Goal: Information Seeking & Learning: Learn about a topic

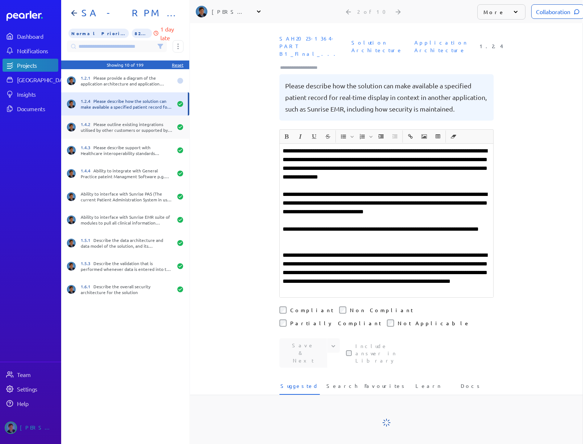
scroll to position [0, 6]
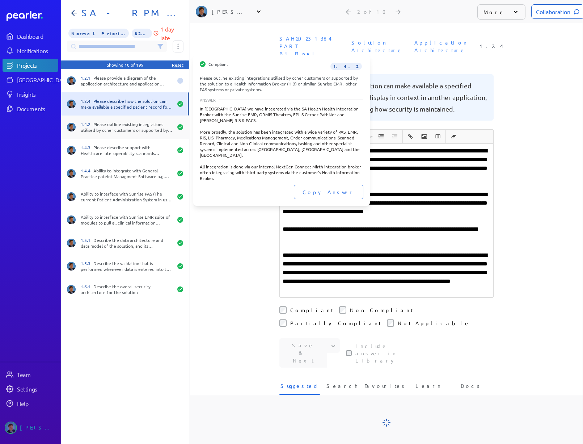
click at [114, 123] on div "1.4.2 Please outline existing integrations utilised by other customers or suppo…" at bounding box center [127, 127] width 92 height 12
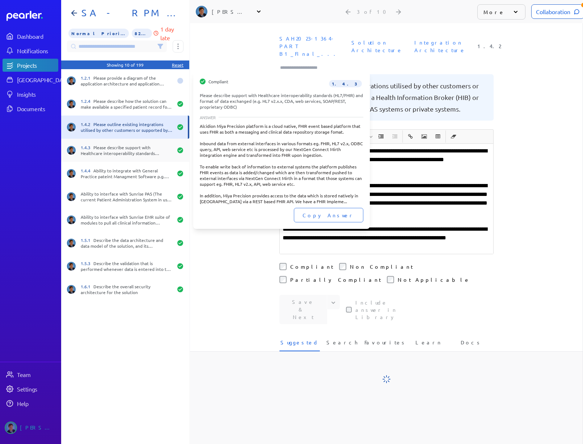
click at [109, 139] on div "1.4.3 Please describe support with Healthcare interoperability standards (HL7/F…" at bounding box center [125, 150] width 128 height 23
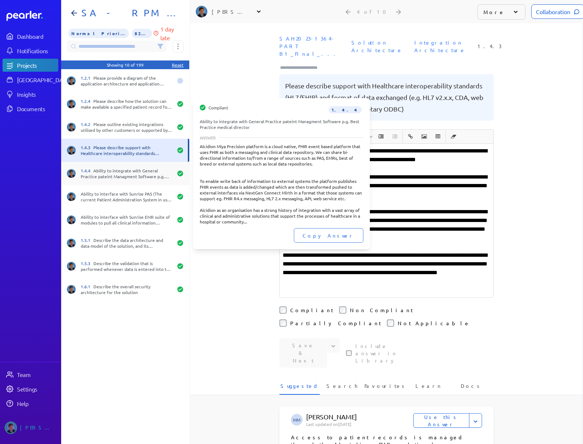
click at [101, 166] on div "1.4.4 Ability to integrate with General Practice pateint Managment Software p.g…" at bounding box center [125, 173] width 128 height 23
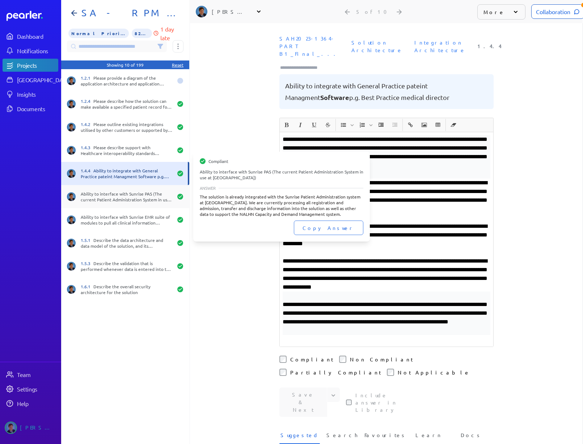
click at [106, 189] on div "Ability to interface with Sunrise PAS (The current Patient Administration Syste…" at bounding box center [125, 196] width 128 height 23
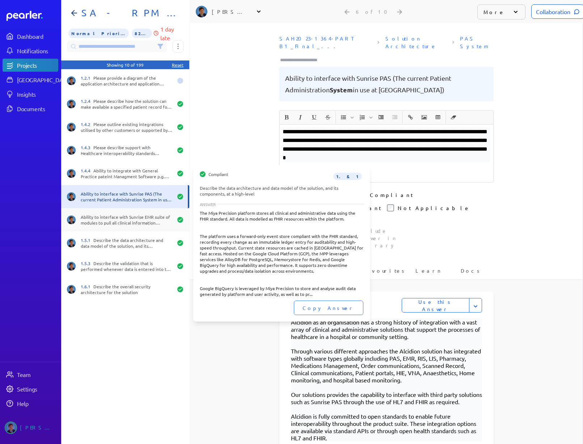
click at [114, 220] on div "Ability to interface with Sunrise EMR suite of modules to pull all clinical inf…" at bounding box center [127, 220] width 92 height 12
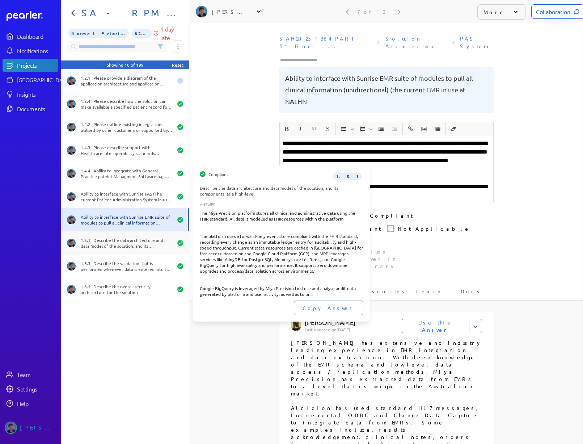
click at [105, 239] on div "1.5.1 Describe the data architecture and data model of the solution, and its co…" at bounding box center [127, 243] width 92 height 12
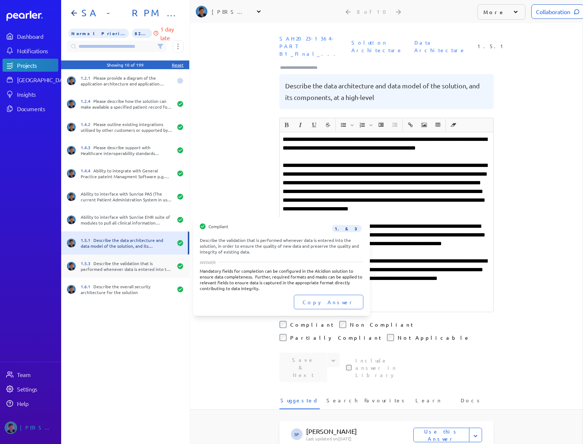
click at [108, 260] on div "1.5.3 Describe the validation that is performed whenever data is entered into t…" at bounding box center [127, 266] width 92 height 12
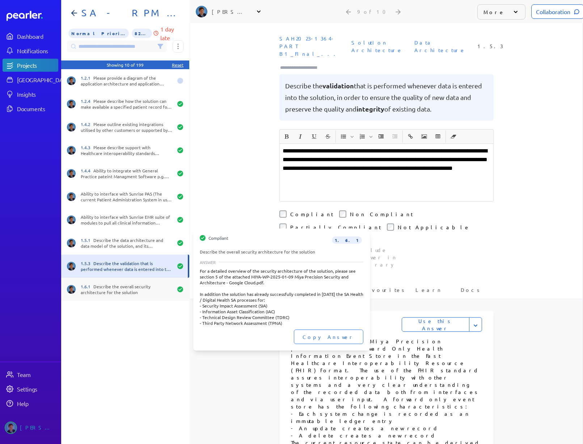
click at [108, 279] on div "1.6.1 Describe the overall security architecture for the solution" at bounding box center [125, 289] width 128 height 23
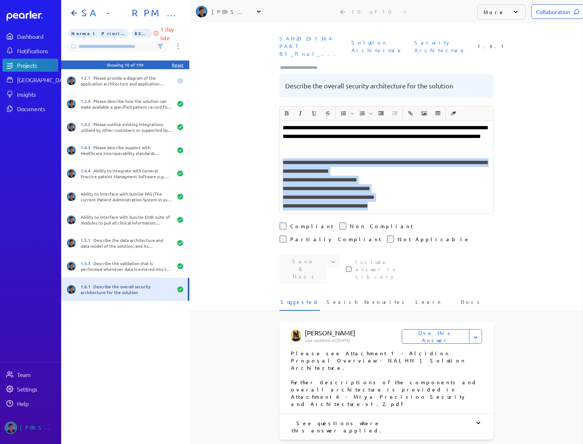
drag, startPoint x: 279, startPoint y: 155, endPoint x: 425, endPoint y: 203, distance: 153.4
click at [425, 203] on div "**********" at bounding box center [387, 167] width 214 height 93
copy div "**********"
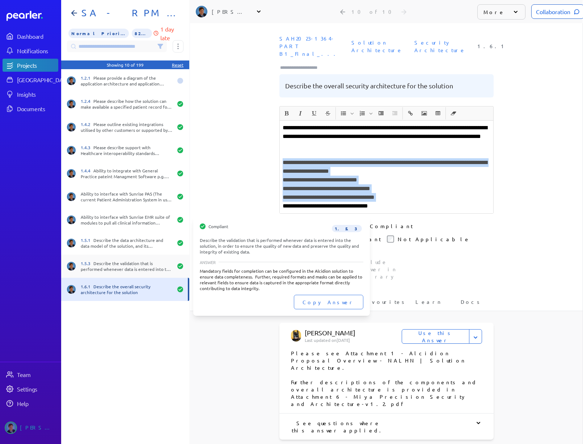
click at [119, 265] on div "1.5.3 Describe the validation that is performed whenever data is entered into t…" at bounding box center [127, 266] width 92 height 12
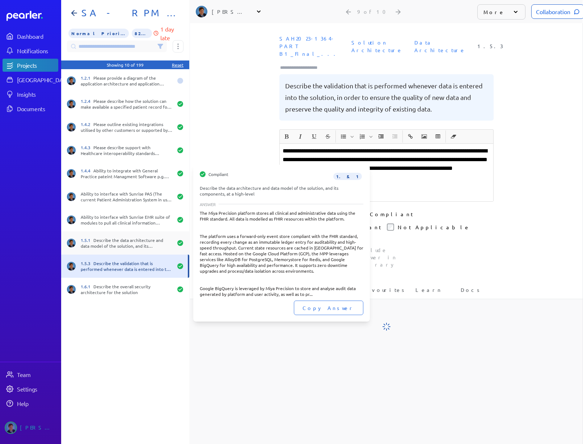
click at [118, 247] on div "1.5.1 Describe the data architecture and data model of the solution, and its co…" at bounding box center [127, 243] width 92 height 12
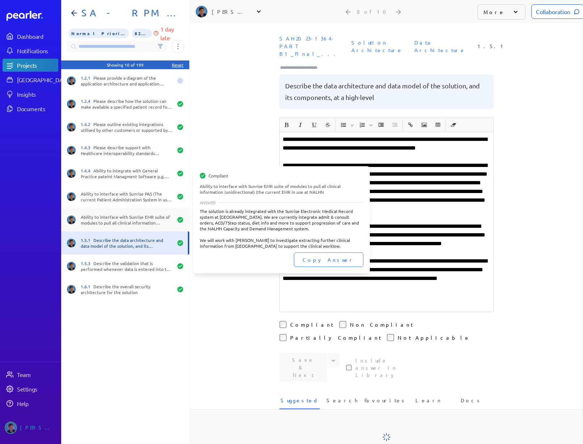
click at [112, 229] on div "Ability to interface with Sunrise EMR suite of modules to pull all clinical inf…" at bounding box center [125, 219] width 128 height 23
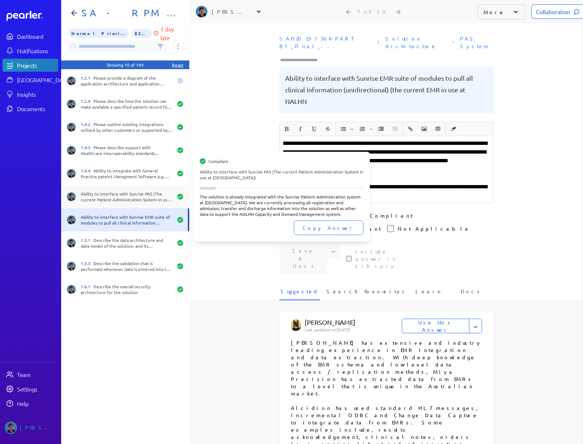
click at [121, 199] on div "Ability to interface with Sunrise PAS (The current Patient Administration Syste…" at bounding box center [127, 197] width 92 height 12
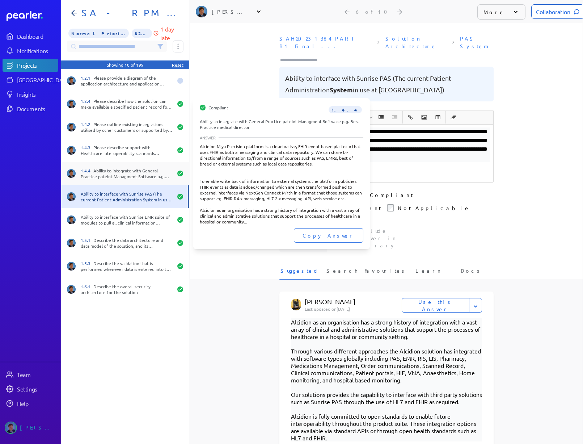
click at [131, 174] on div "1.4.4 Ability to integrate with General Practice pateint Managment Software p.g…" at bounding box center [127, 174] width 92 height 12
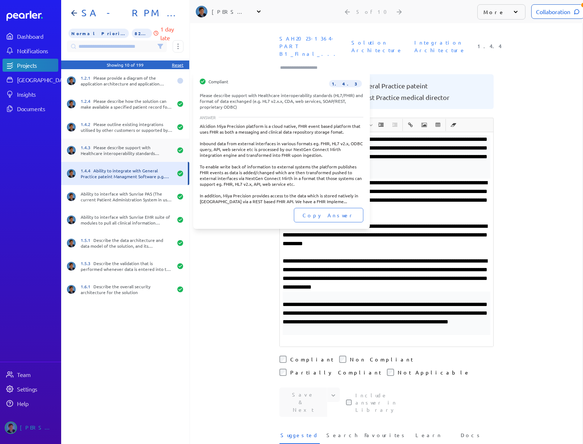
click at [127, 142] on div "1.4.3 Please describe support with Healthcare interoperability standards (HL7/F…" at bounding box center [125, 150] width 128 height 23
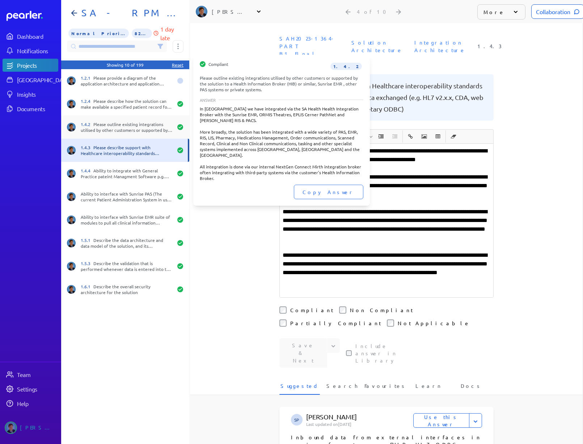
click at [131, 130] on div "1.4.2 Please outline existing integrations utilised by other customers or suppo…" at bounding box center [127, 127] width 92 height 12
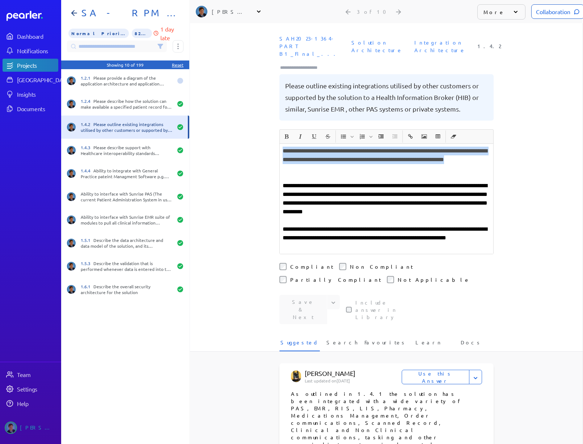
drag, startPoint x: 280, startPoint y: 144, endPoint x: 392, endPoint y: 157, distance: 112.9
click at [392, 157] on p "**********" at bounding box center [387, 160] width 208 height 26
